Goal: Task Accomplishment & Management: Manage account settings

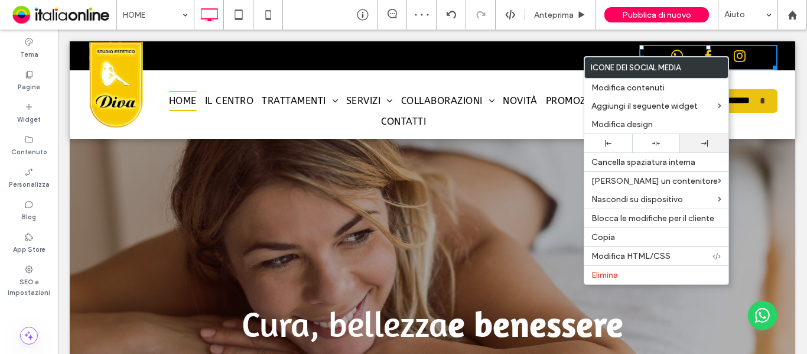
click at [695, 139] on div at bounding box center [704, 143] width 48 height 18
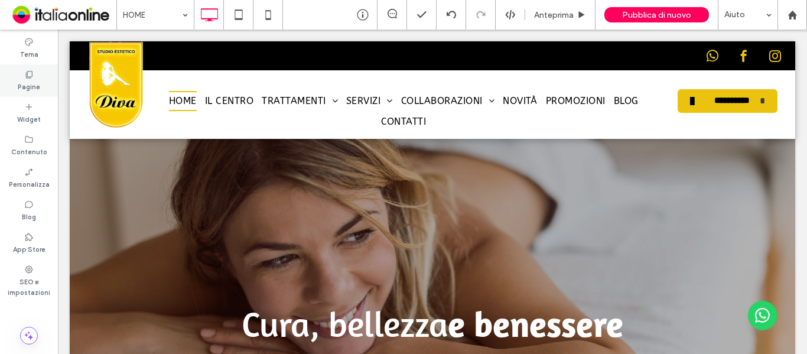
click at [38, 79] on label "Pagine" at bounding box center [29, 85] width 22 height 13
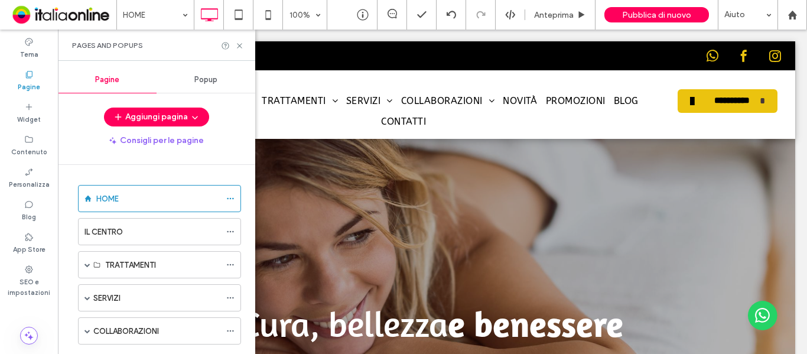
click at [218, 83] on div "Popup" at bounding box center [206, 80] width 99 height 26
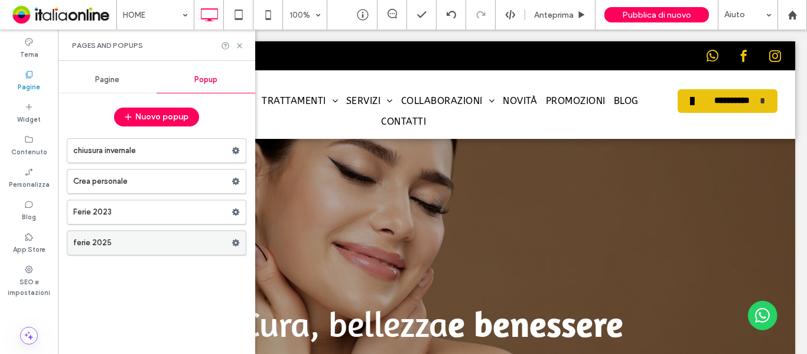
click at [165, 246] on label "ferie 2025" at bounding box center [152, 243] width 158 height 24
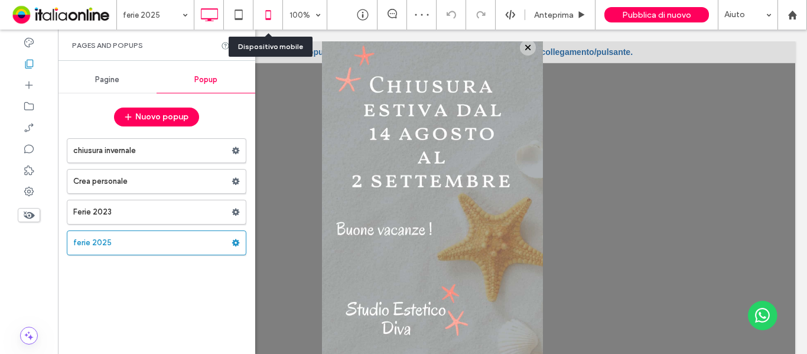
click at [268, 21] on icon at bounding box center [268, 15] width 24 height 24
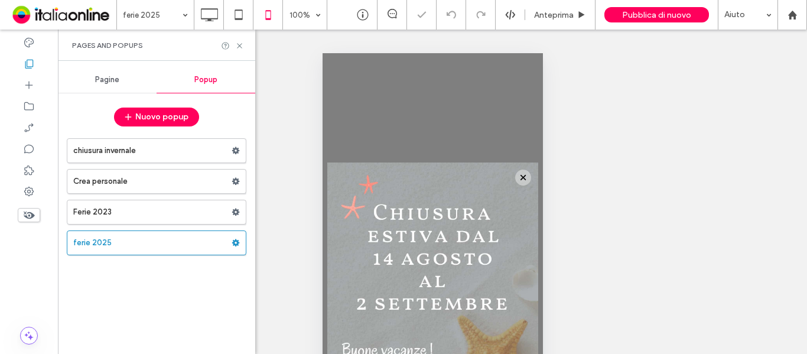
scroll to position [135, 0]
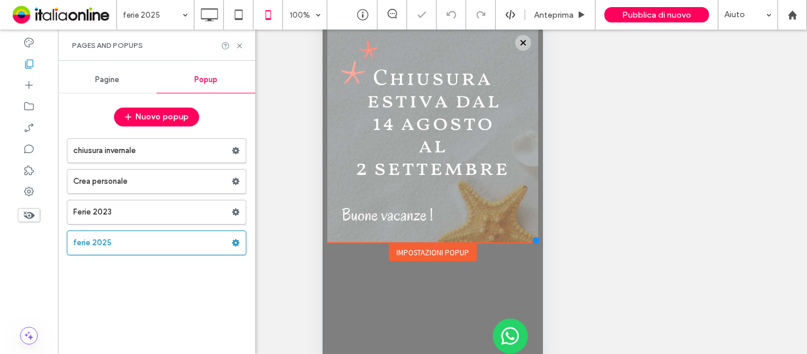
click at [468, 192] on div "Click To Paste" at bounding box center [432, 134] width 211 height 167
click at [447, 104] on div "Click To Paste" at bounding box center [432, 134] width 211 height 167
click at [419, 256] on div "Impostazioni popup" at bounding box center [432, 252] width 88 height 18
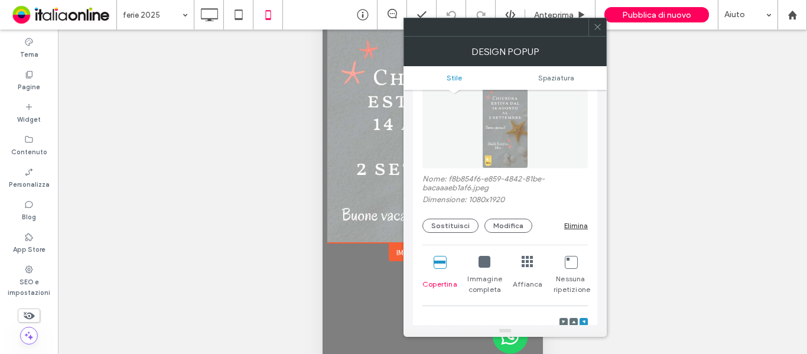
scroll to position [295, 0]
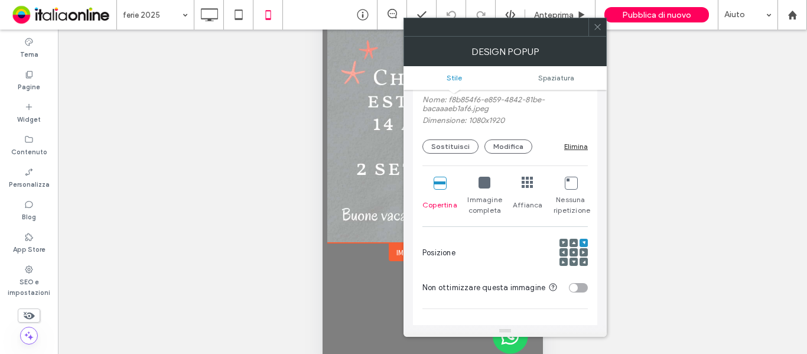
click at [573, 254] on span at bounding box center [574, 252] width 4 height 8
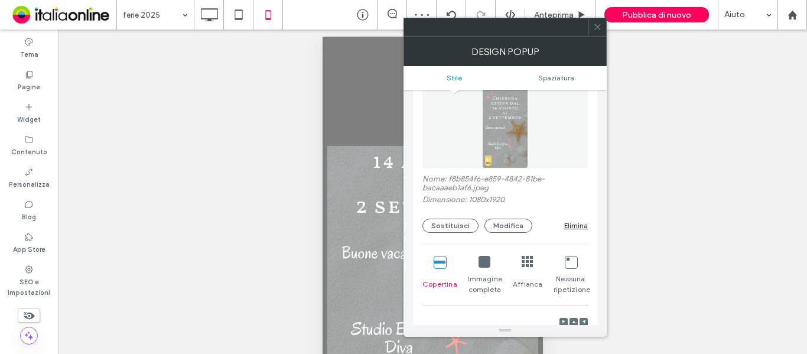
scroll to position [236, 0]
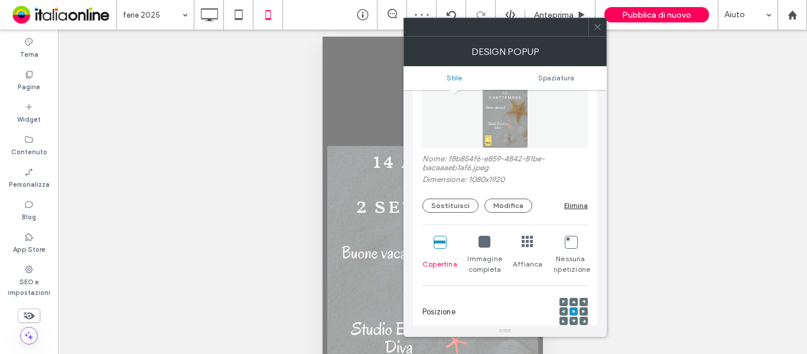
click at [599, 30] on icon at bounding box center [597, 26] width 9 height 9
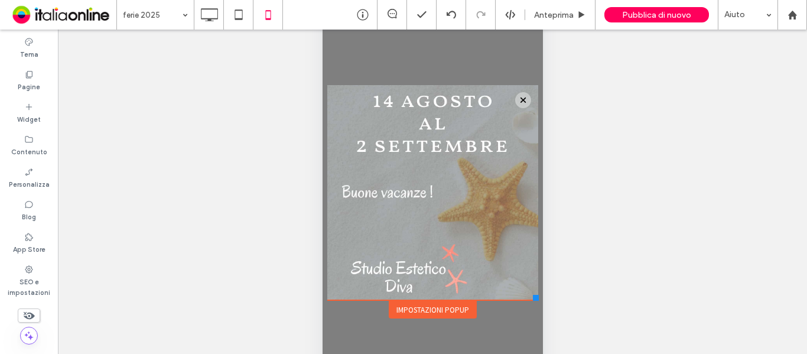
scroll to position [135, 0]
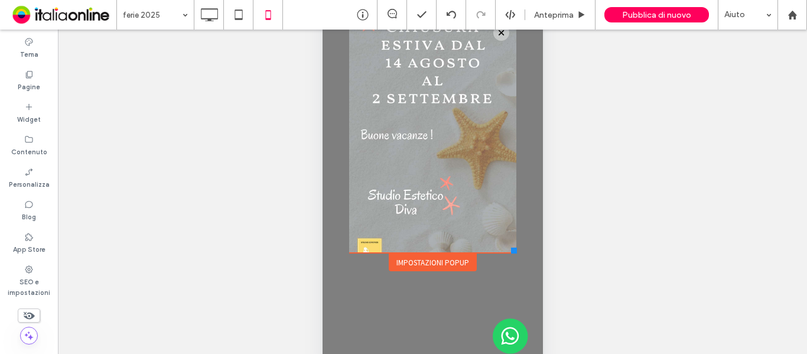
drag, startPoint x: 534, startPoint y: 238, endPoint x: 516, endPoint y: 253, distance: 24.0
click at [516, 253] on div at bounding box center [513, 250] width 6 height 6
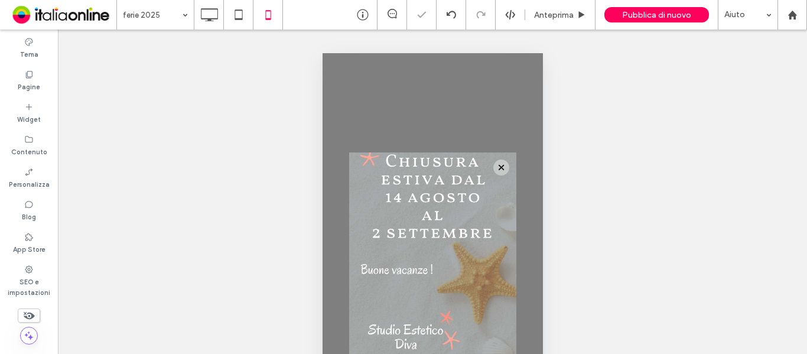
scroll to position [59, 0]
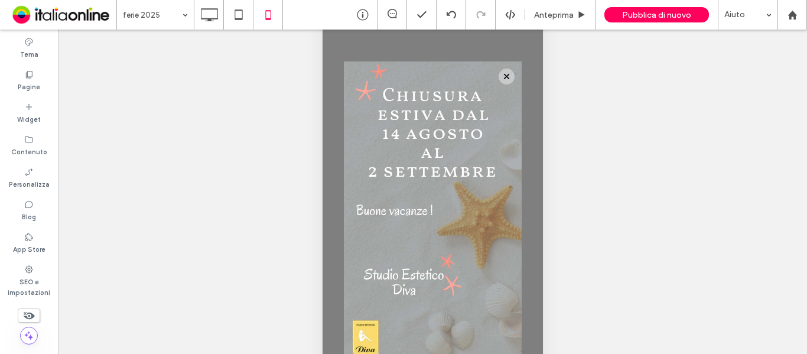
drag, startPoint x: 514, startPoint y: 328, endPoint x: 521, endPoint y: 360, distance: 32.7
click at [521, 353] on div at bounding box center [519, 358] width 6 height 6
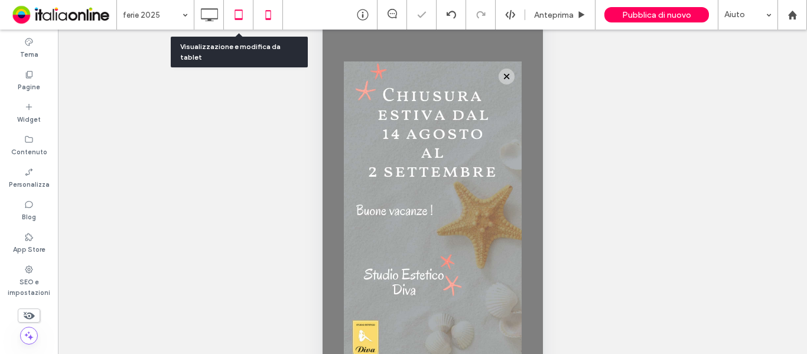
click at [238, 12] on icon at bounding box center [239, 15] width 24 height 24
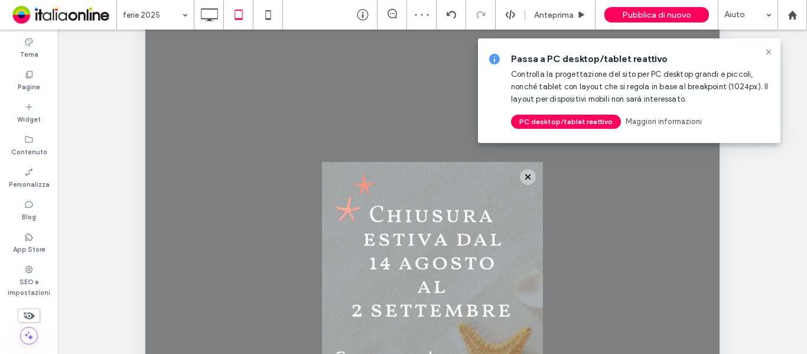
scroll to position [0, 0]
click at [764, 53] on icon at bounding box center [768, 51] width 9 height 9
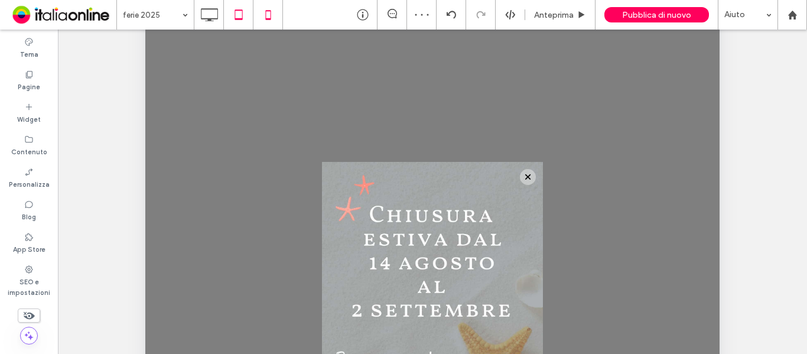
click at [264, 13] on icon at bounding box center [268, 15] width 24 height 24
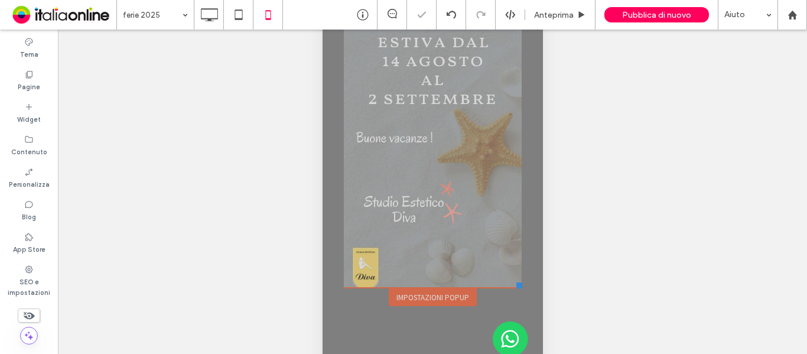
scroll to position [135, 0]
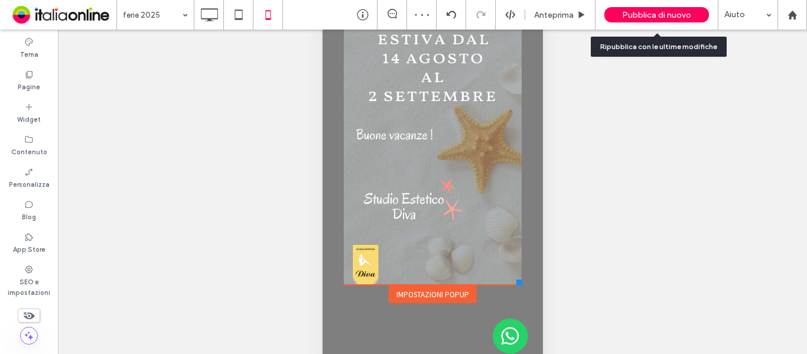
click at [647, 17] on span "Pubblica di nuovo" at bounding box center [656, 15] width 69 height 10
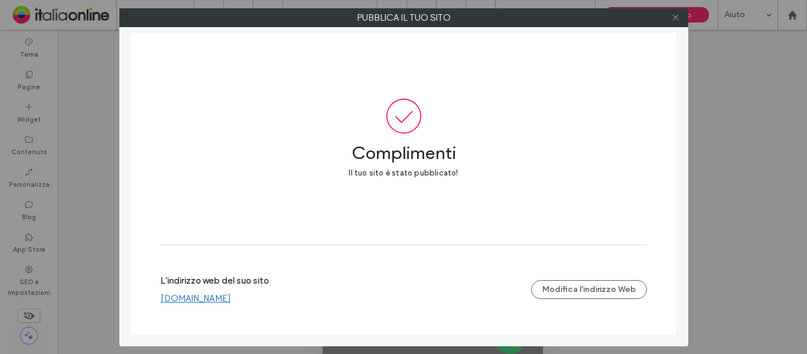
click at [677, 21] on icon at bounding box center [675, 17] width 9 height 9
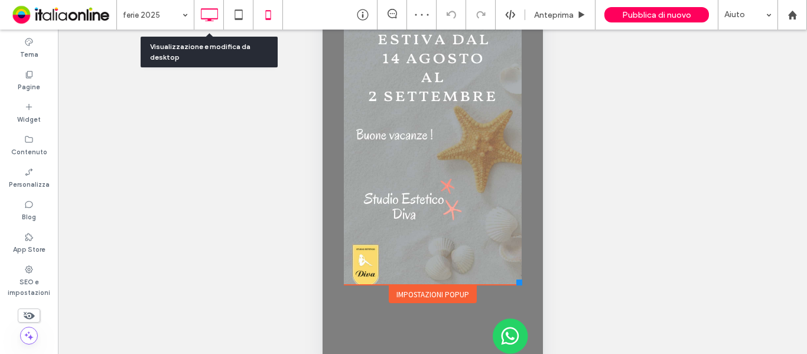
click at [211, 18] on icon at bounding box center [209, 15] width 24 height 24
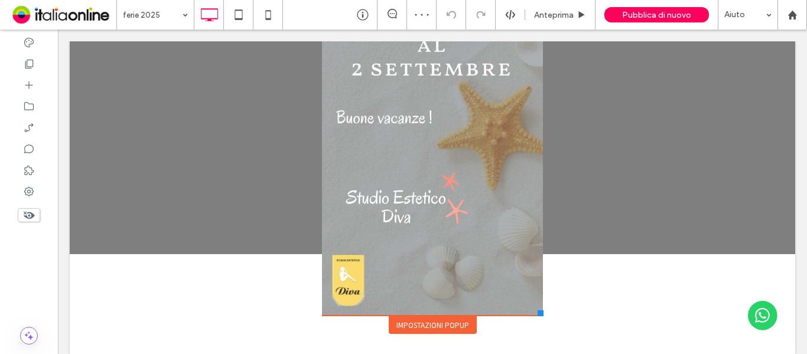
scroll to position [112, 0]
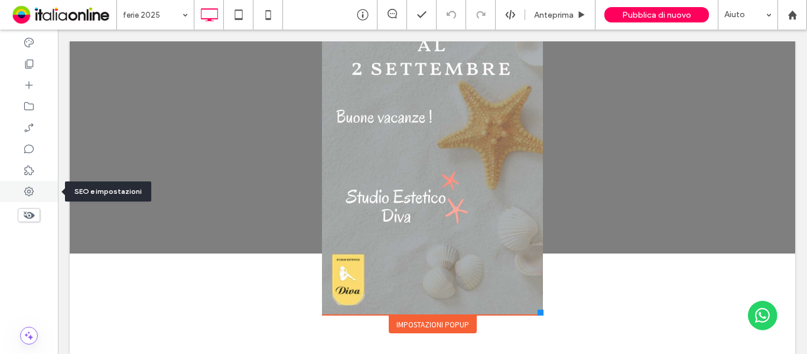
click at [28, 192] on use at bounding box center [28, 191] width 9 height 9
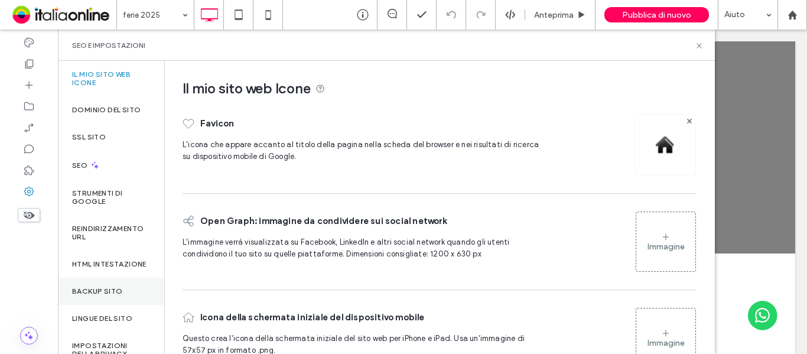
click at [102, 295] on label "Backup sito" at bounding box center [97, 291] width 50 height 8
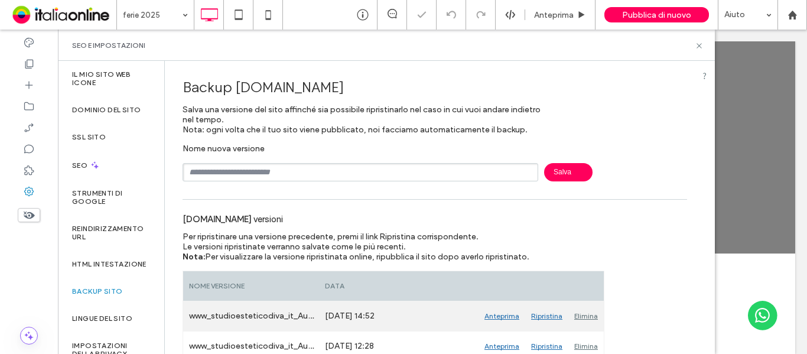
click at [586, 316] on div "Elimina" at bounding box center [585, 316] width 35 height 30
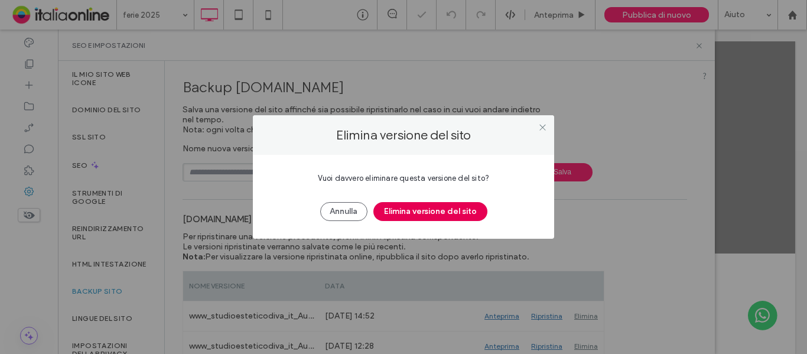
click at [419, 216] on button "Elimina versione del sito" at bounding box center [430, 211] width 114 height 19
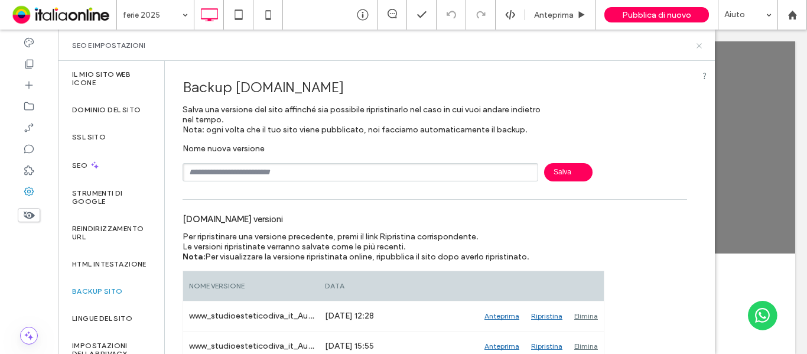
drag, startPoint x: 699, startPoint y: 48, endPoint x: 641, endPoint y: 20, distance: 65.0
click at [699, 48] on icon at bounding box center [699, 45] width 9 height 9
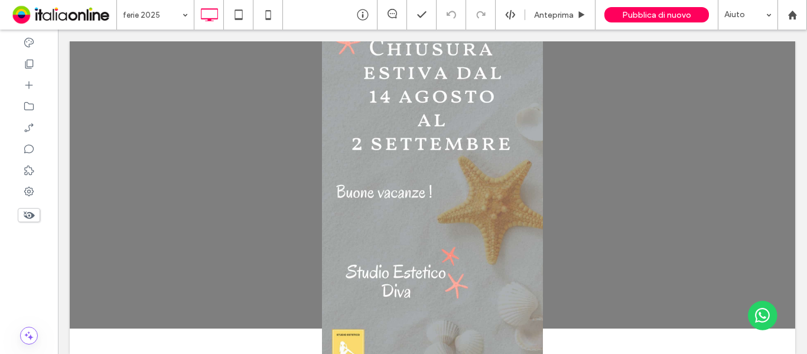
scroll to position [0, 0]
